Goal: Contribute content

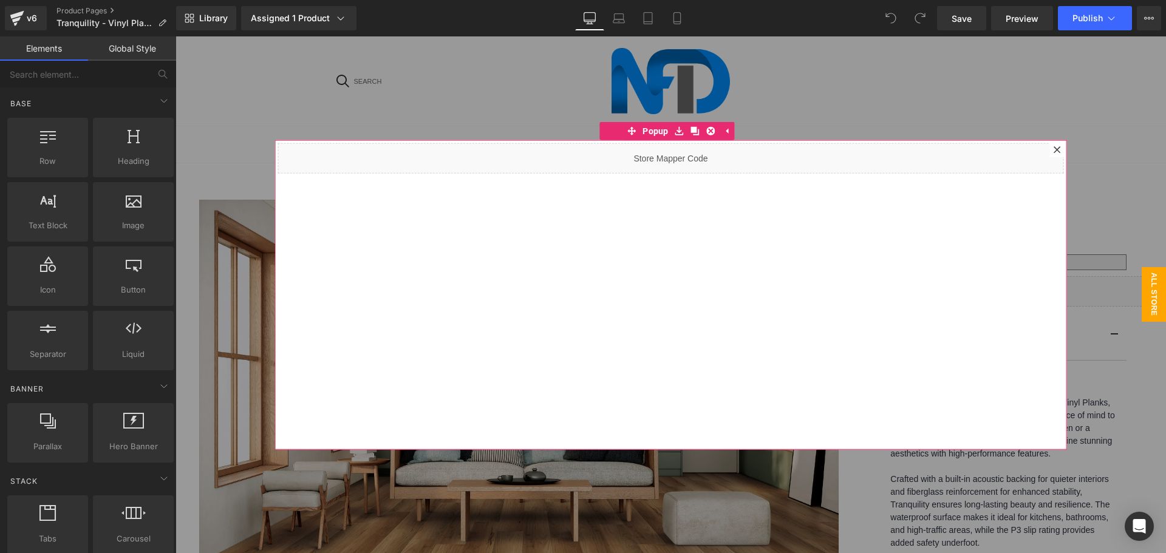
click at [1054, 151] on icon at bounding box center [1057, 149] width 7 height 7
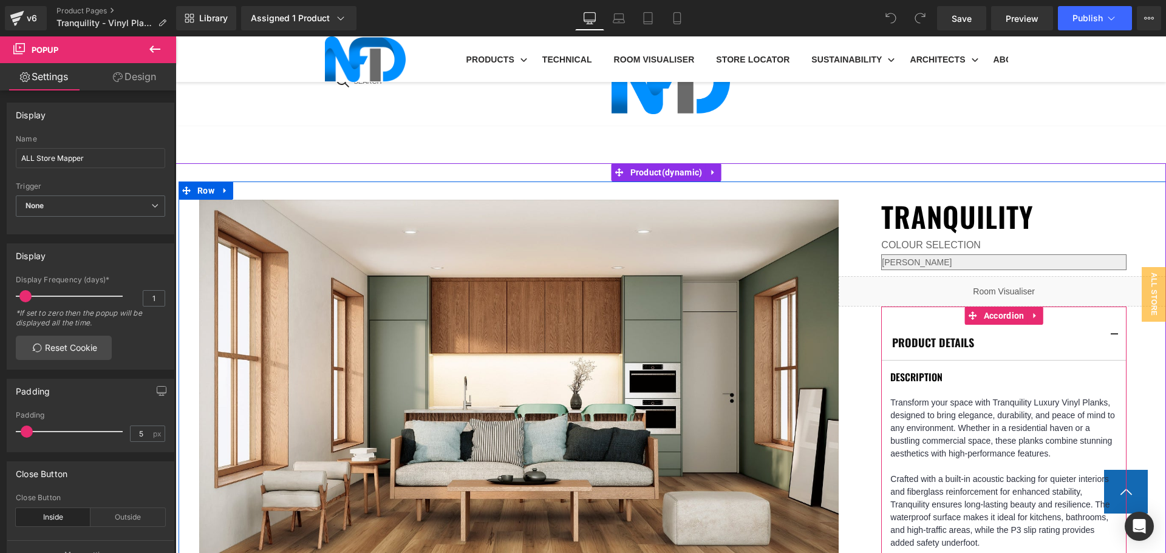
scroll to position [850, 0]
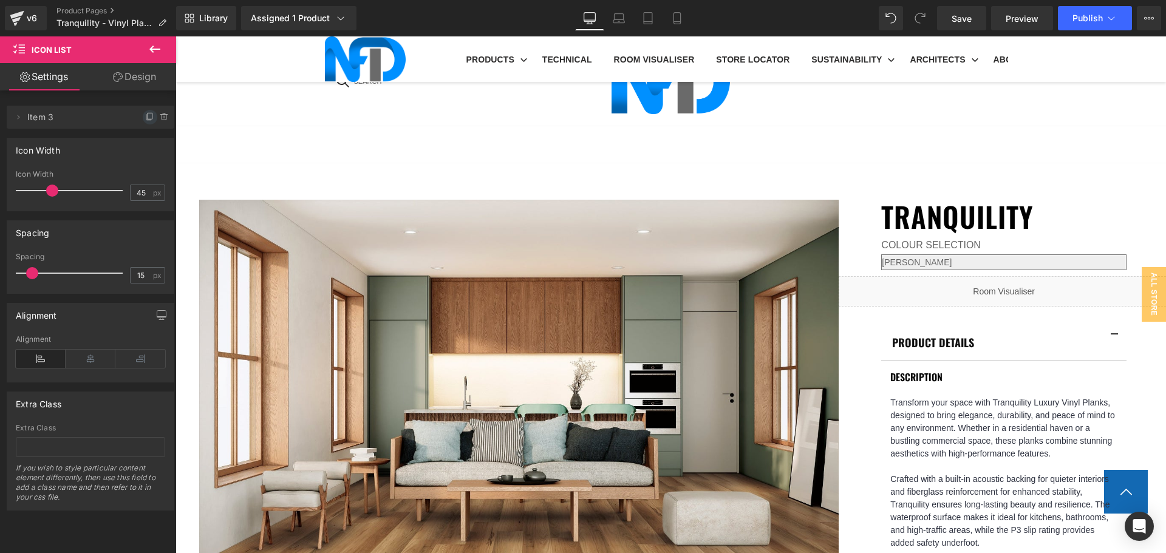
click at [143, 118] on span at bounding box center [150, 117] width 15 height 15
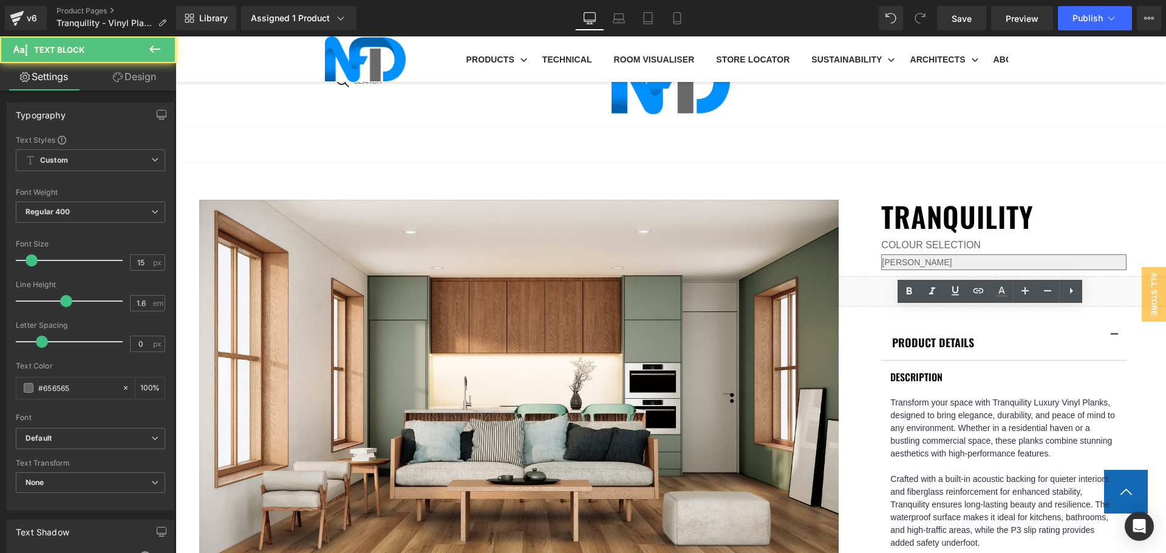
click at [979, 283] on link at bounding box center [978, 291] width 23 height 23
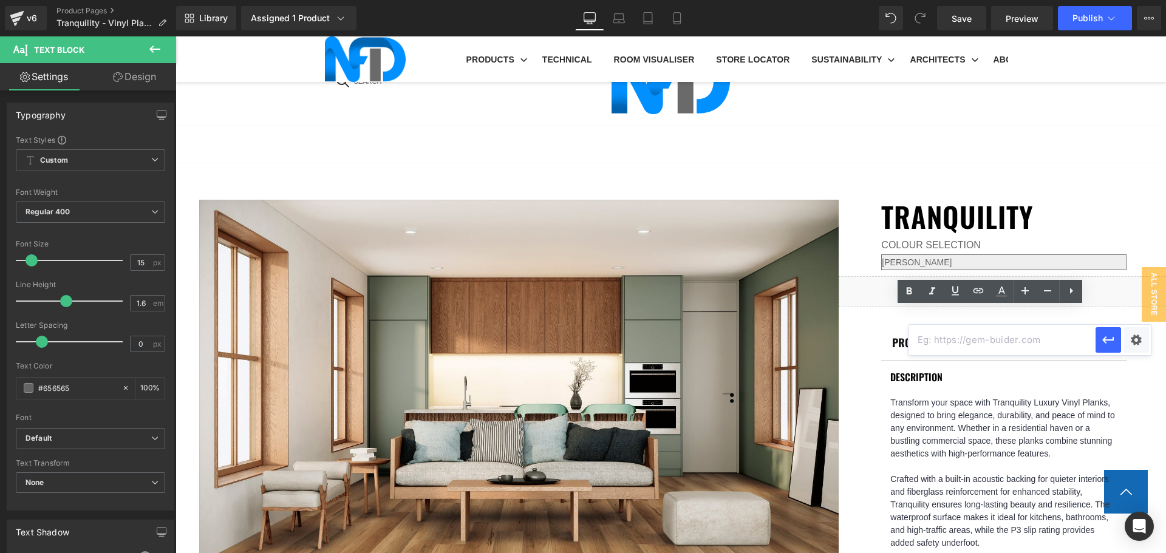
click at [1011, 338] on input "text" at bounding box center [1002, 340] width 187 height 30
paste input "[URL][DOMAIN_NAME]"
type input "[URL][DOMAIN_NAME]"
click at [1132, 0] on div "Text Color Highlight Color #333333 Edit or remove link: Edit - Unlink - Cancel …" at bounding box center [583, 0] width 1166 height 0
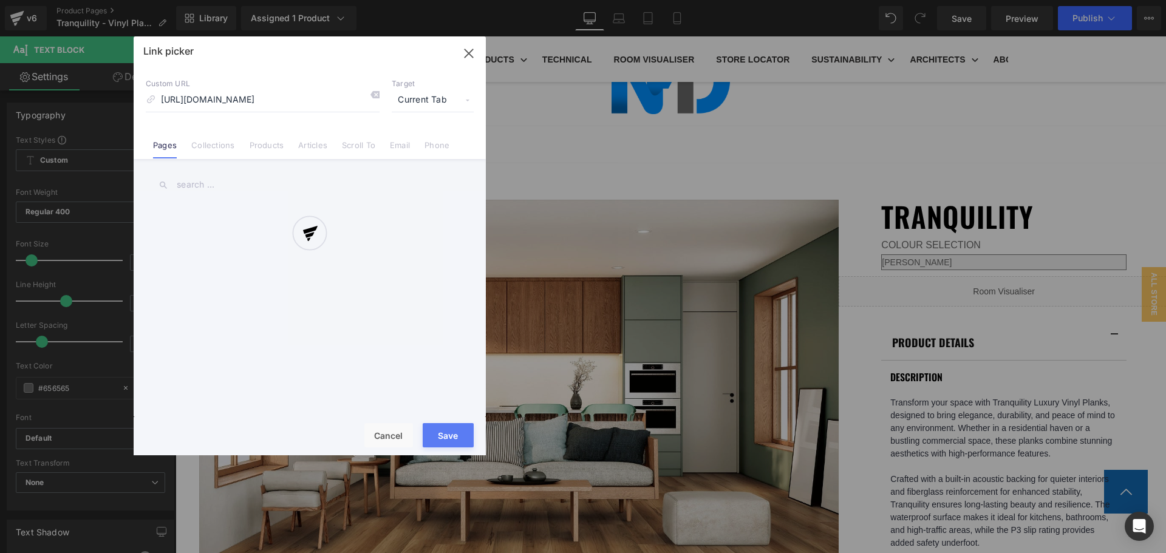
scroll to position [0, 0]
click at [439, 97] on div at bounding box center [310, 245] width 352 height 419
click at [424, 101] on span "Current Tab" at bounding box center [433, 100] width 82 height 23
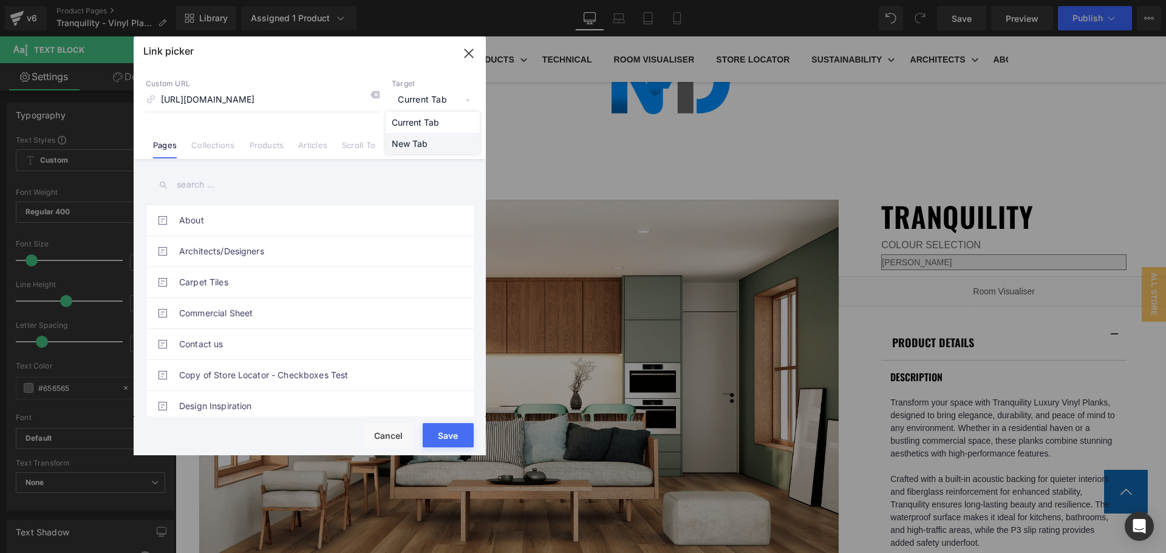
click at [422, 142] on li "New Tab" at bounding box center [433, 143] width 94 height 21
click at [454, 434] on button "Save" at bounding box center [448, 435] width 51 height 24
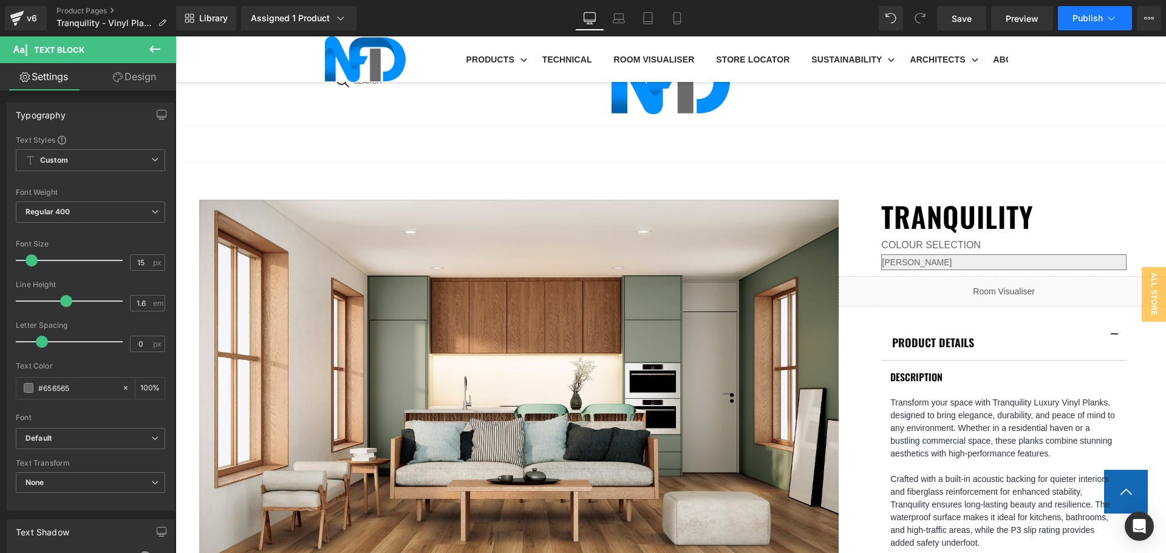
click at [1092, 16] on span "Publish" at bounding box center [1088, 18] width 30 height 10
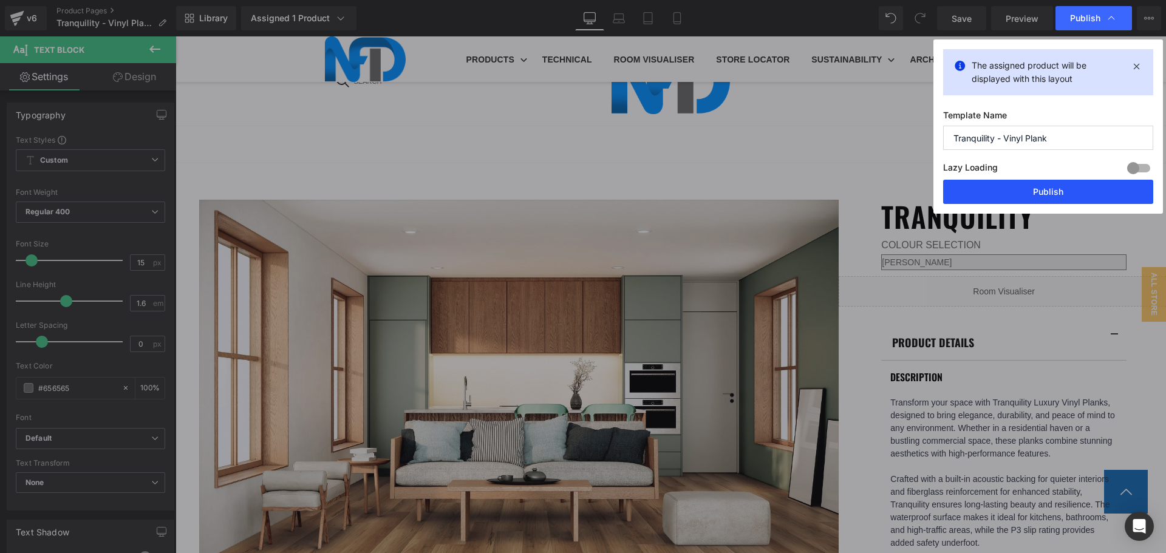
click at [1058, 191] on button "Publish" at bounding box center [1048, 192] width 210 height 24
